Goal: Task Accomplishment & Management: Use online tool/utility

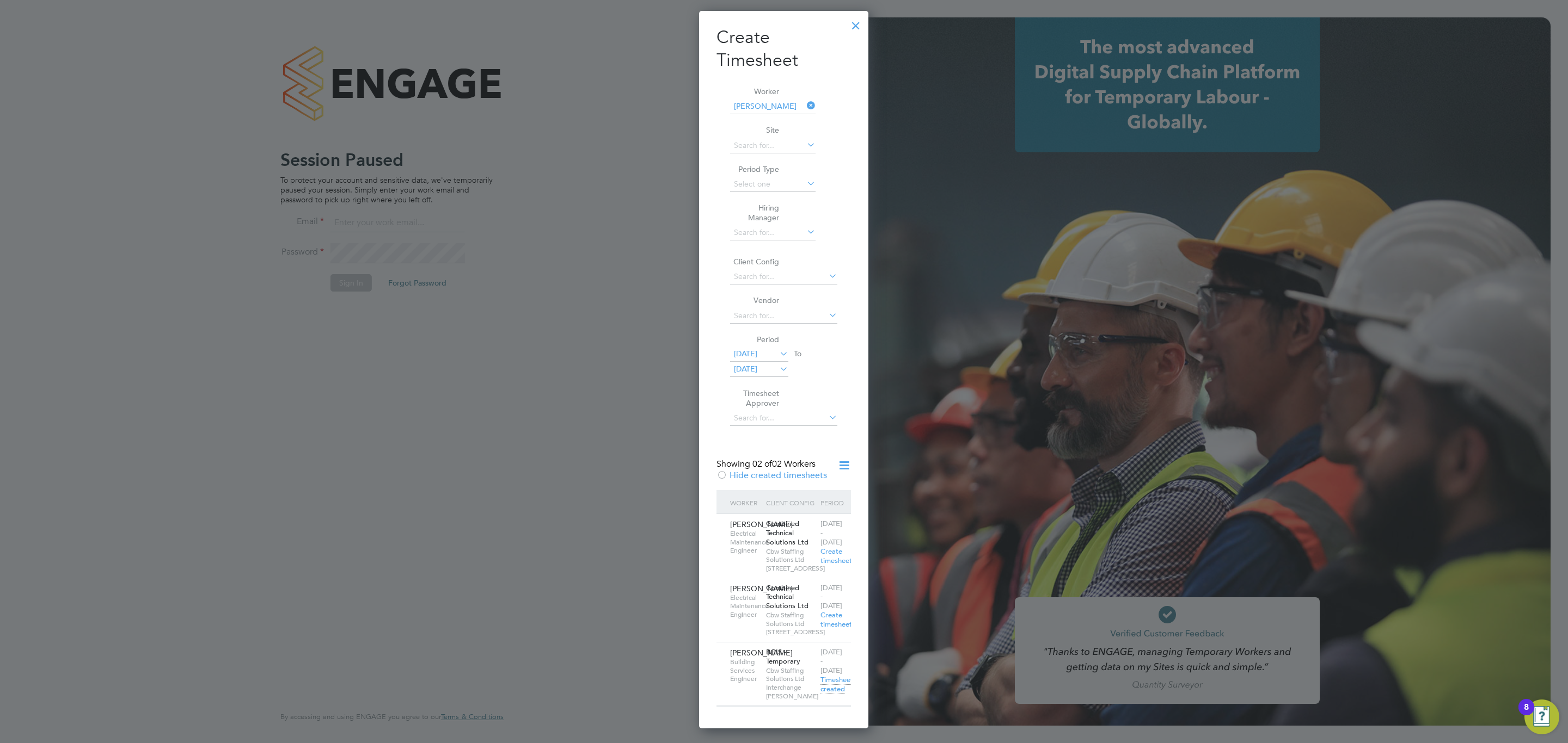
scroll to position [747, 170]
click at [848, 25] on div at bounding box center [856, 22] width 19 height 19
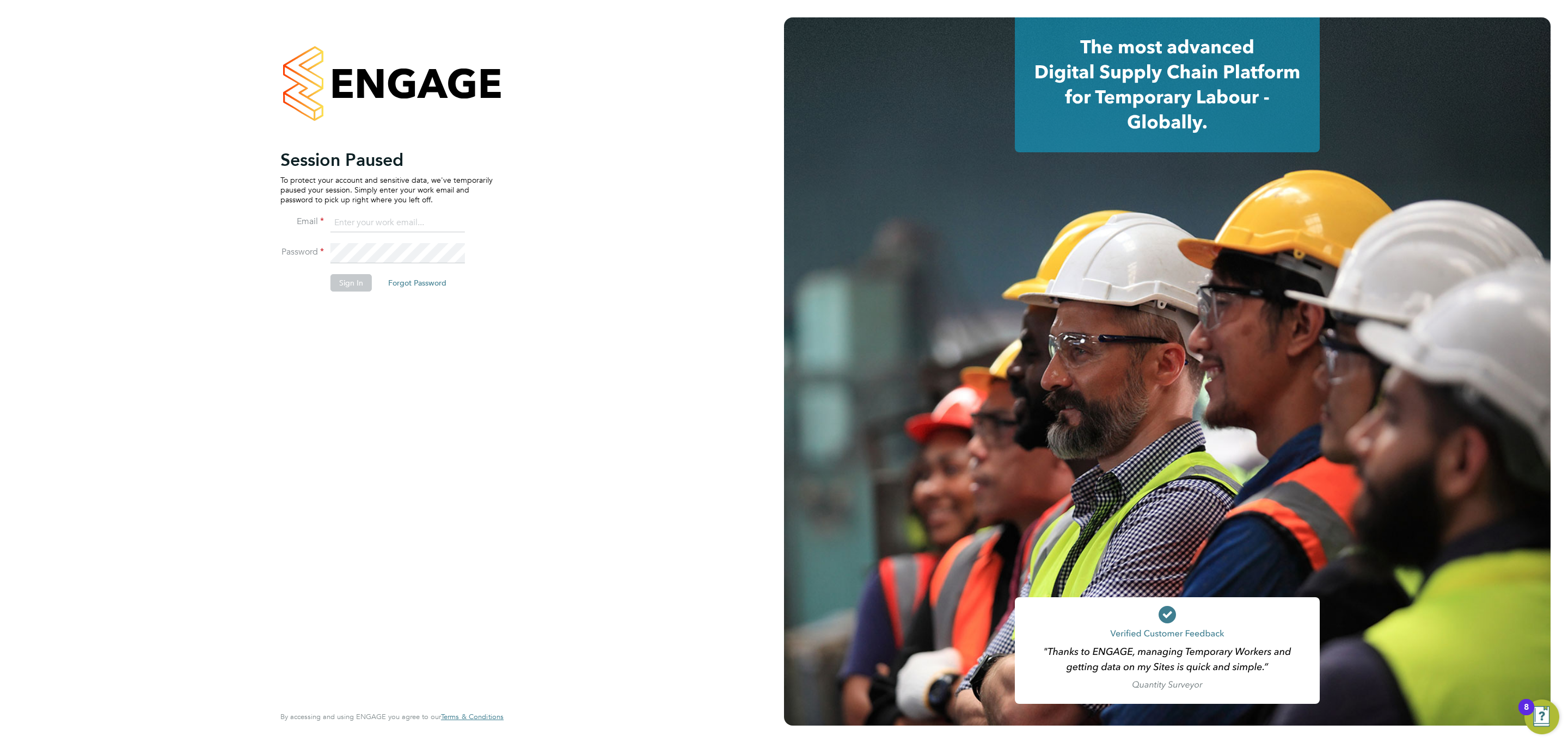
click at [356, 214] on input at bounding box center [398, 223] width 135 height 19
type input "info@cbwstaffingsolutions.com"
click at [364, 285] on button "Sign In" at bounding box center [351, 283] width 41 height 17
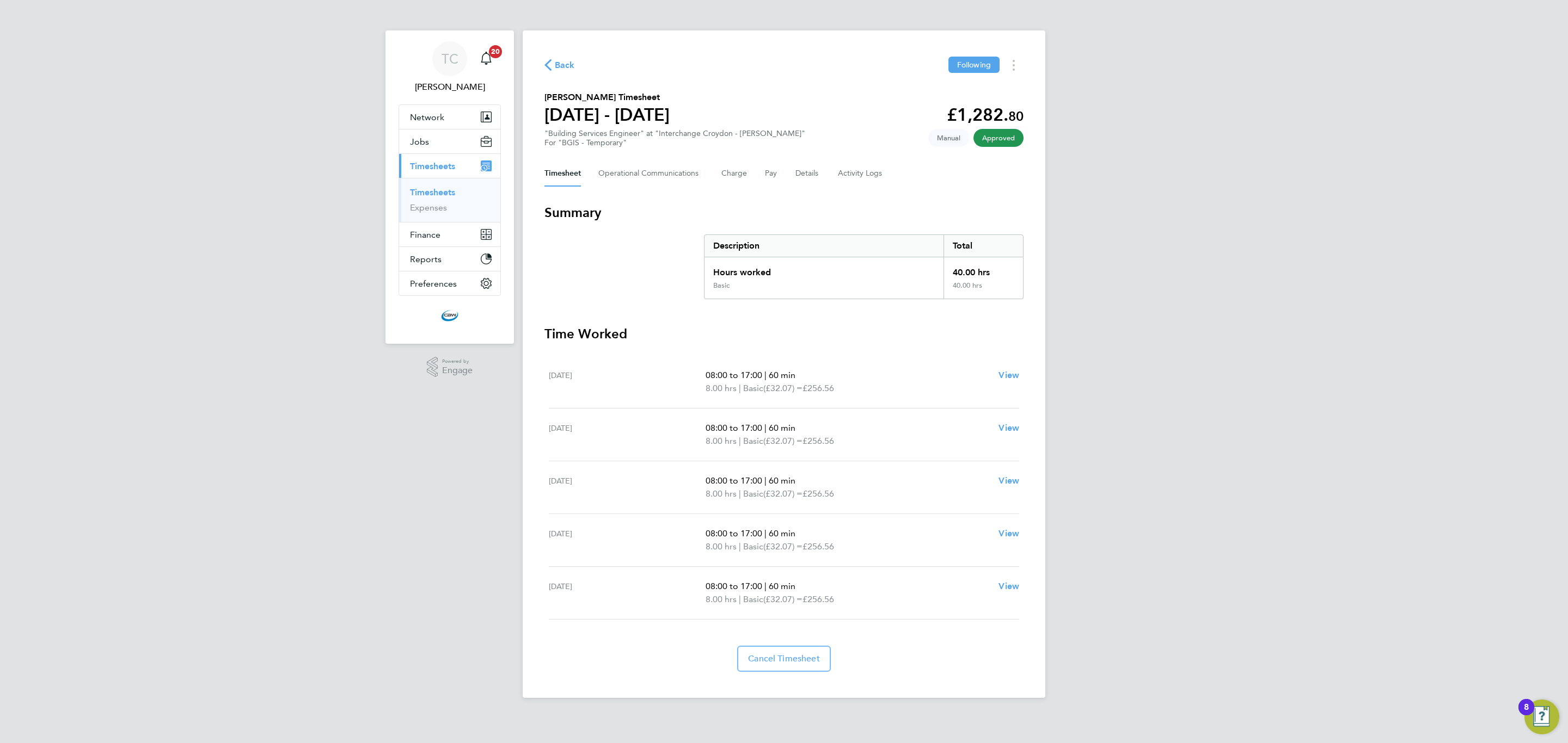
click at [447, 191] on link "Timesheets" at bounding box center [432, 192] width 45 height 11
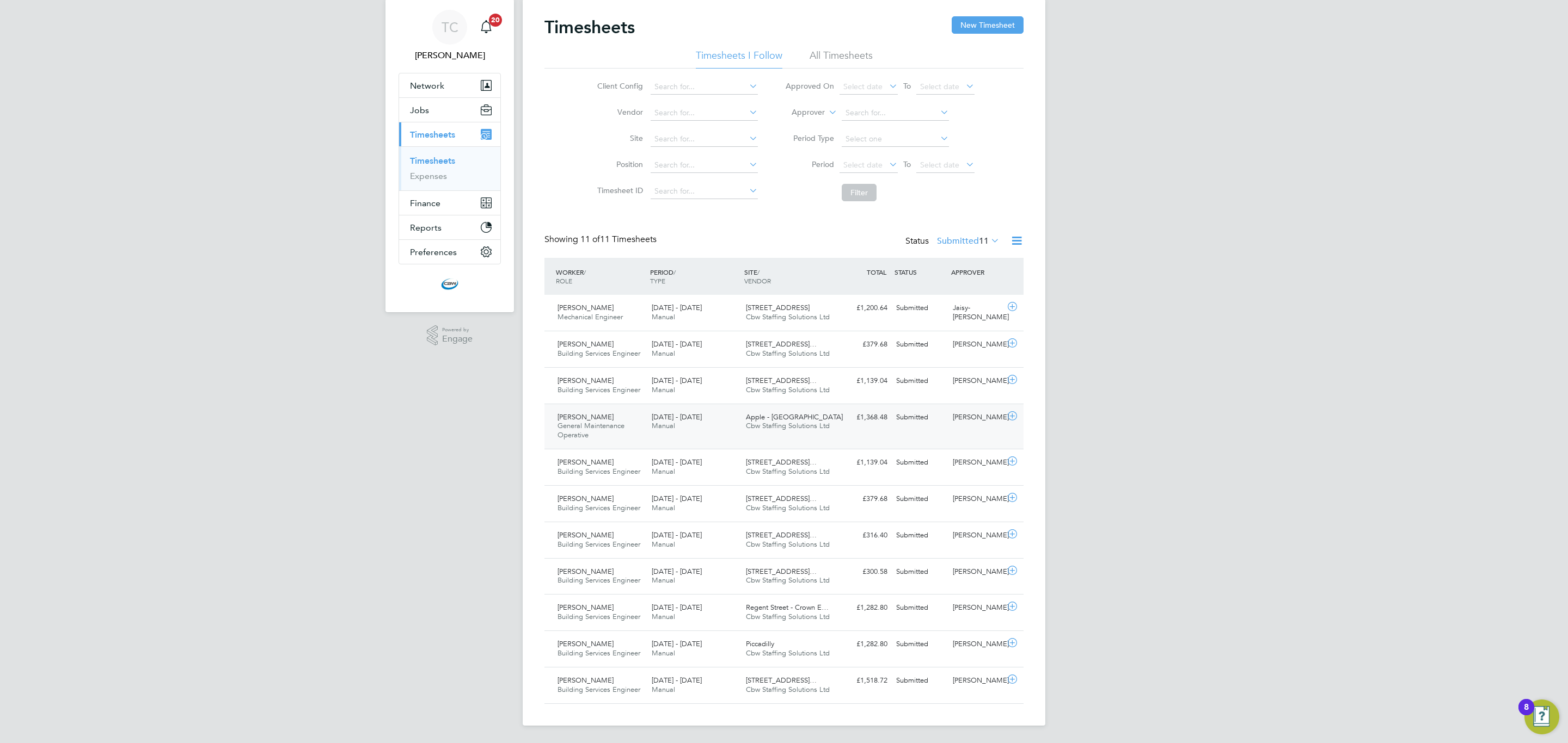
click at [983, 424] on div "[PERSON_NAME]" at bounding box center [977, 418] width 57 height 18
